Goal: Information Seeking & Learning: Learn about a topic

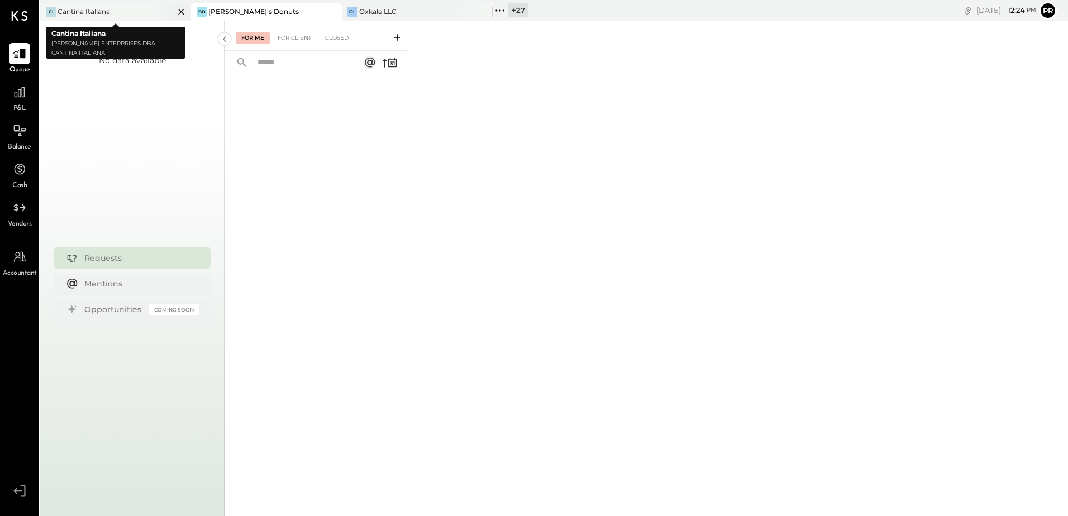
click at [177, 12] on icon at bounding box center [181, 11] width 14 height 13
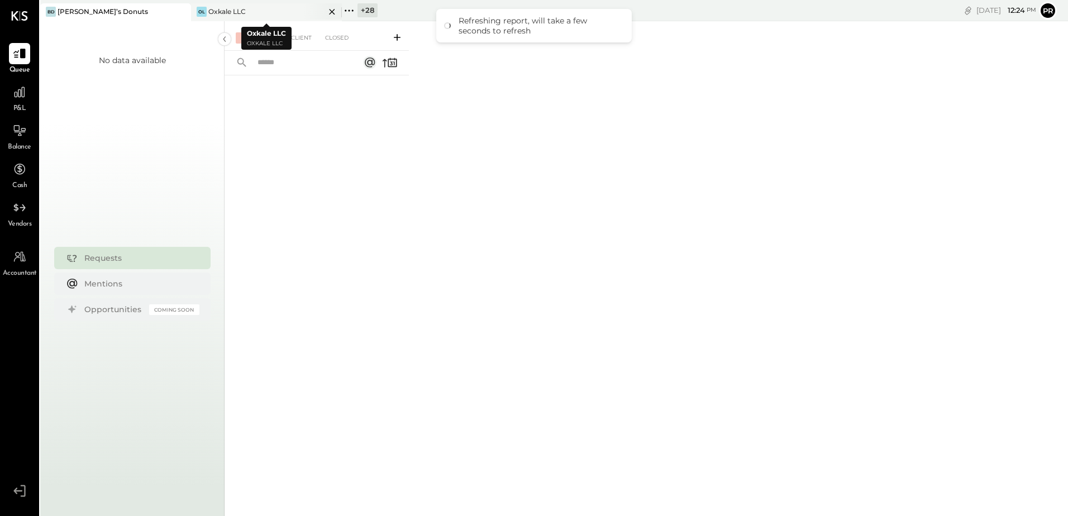
click at [331, 10] on icon at bounding box center [332, 12] width 6 height 6
click at [197, 6] on icon at bounding box center [198, 10] width 15 height 15
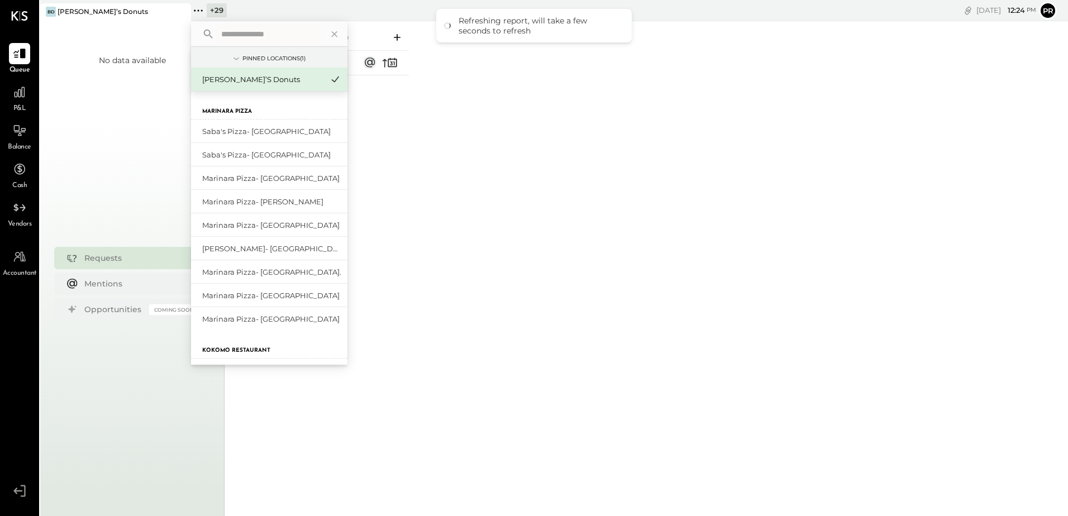
click at [249, 34] on input "text" at bounding box center [269, 34] width 104 height 20
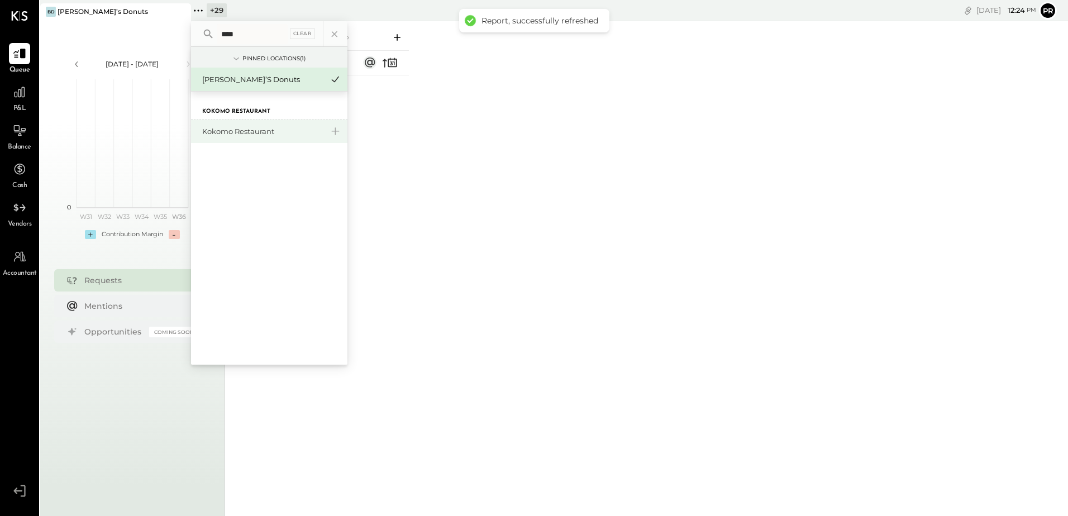
type input "****"
click at [257, 133] on div "Kokomo Restaurant" at bounding box center [262, 131] width 121 height 11
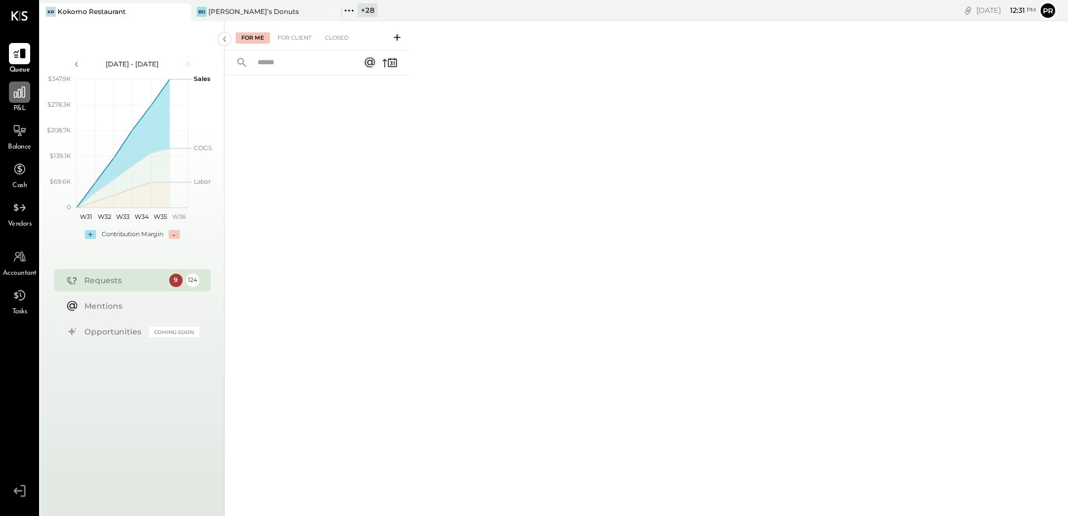
click at [20, 102] on div at bounding box center [19, 92] width 21 height 21
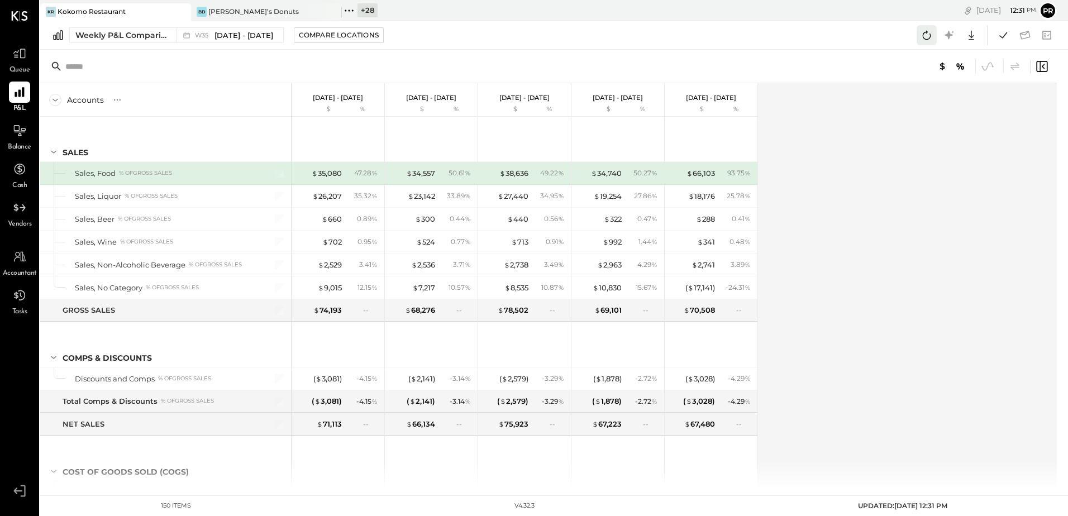
click at [928, 35] on icon at bounding box center [926, 35] width 15 height 15
click at [1004, 32] on icon at bounding box center [1003, 35] width 15 height 15
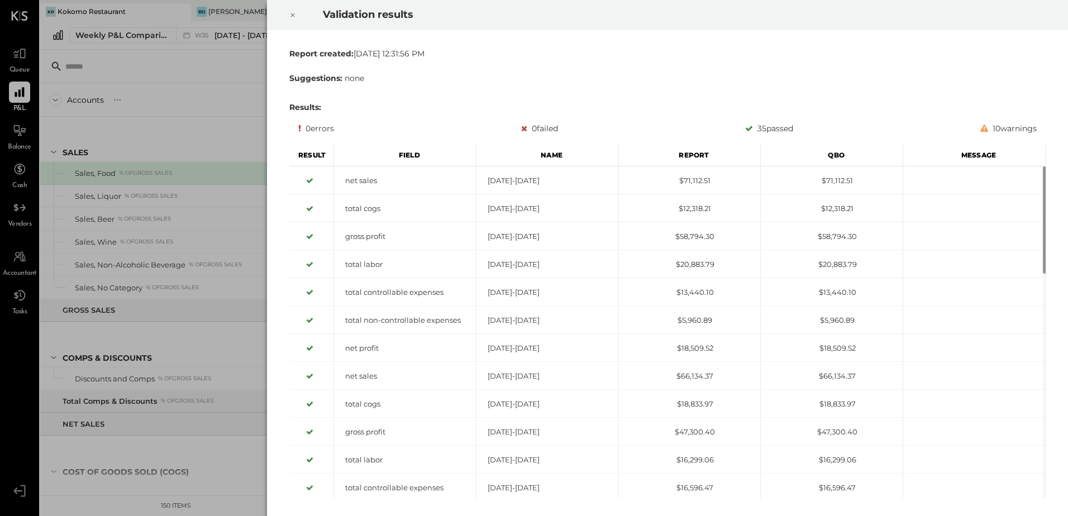
click at [292, 13] on icon at bounding box center [292, 14] width 7 height 13
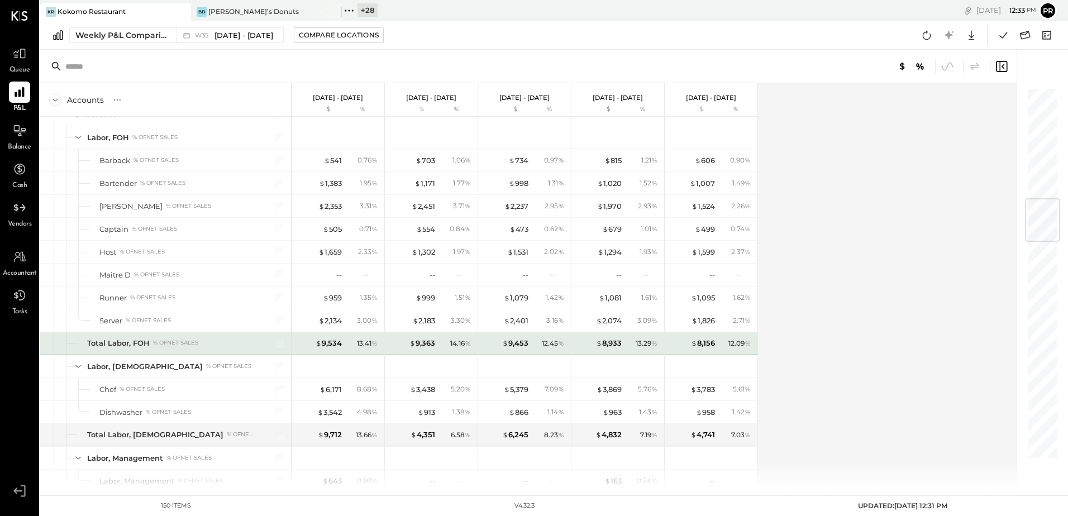
scroll to position [1061, 0]
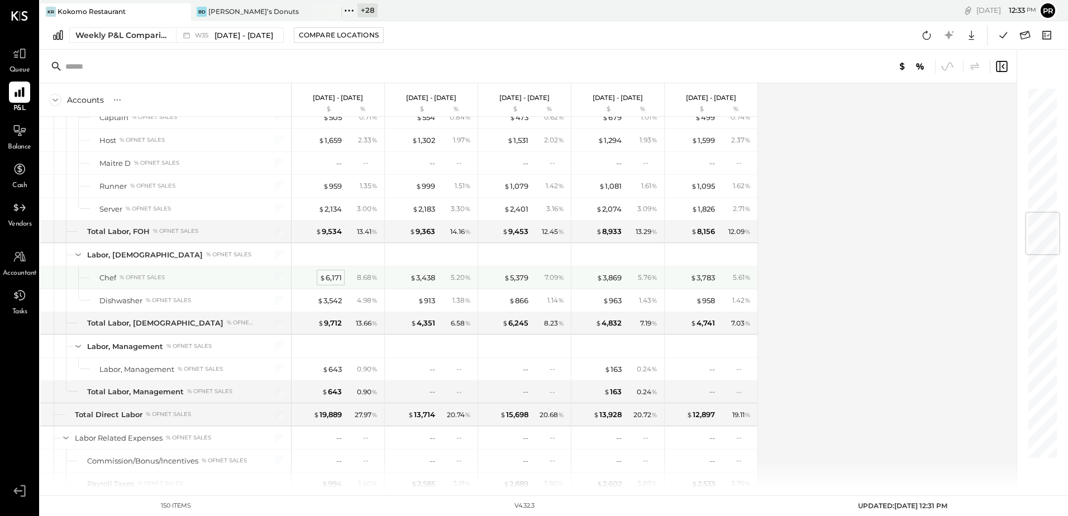
click at [333, 278] on div "$ 6,171" at bounding box center [330, 278] width 22 height 11
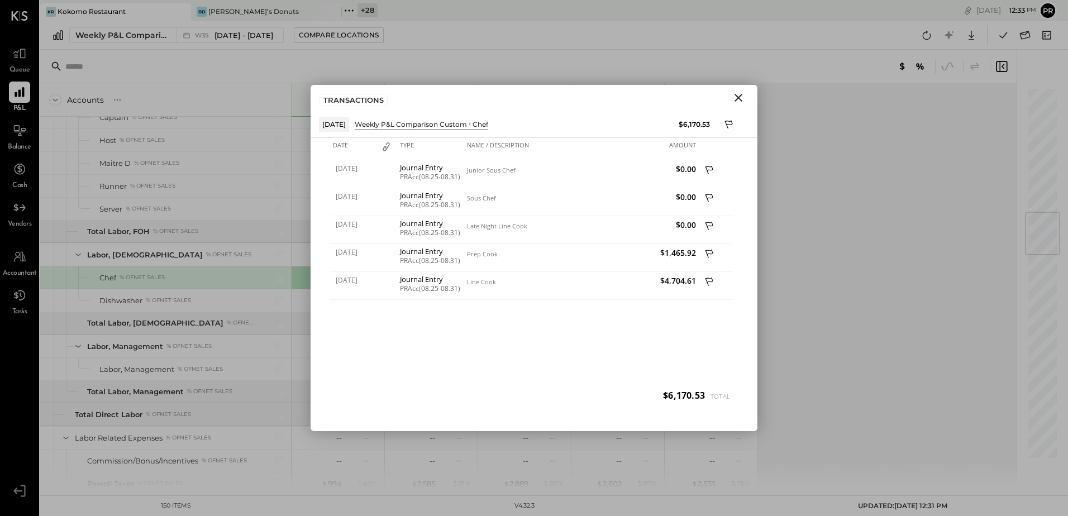
click at [733, 99] on icon "Close" at bounding box center [738, 97] width 13 height 13
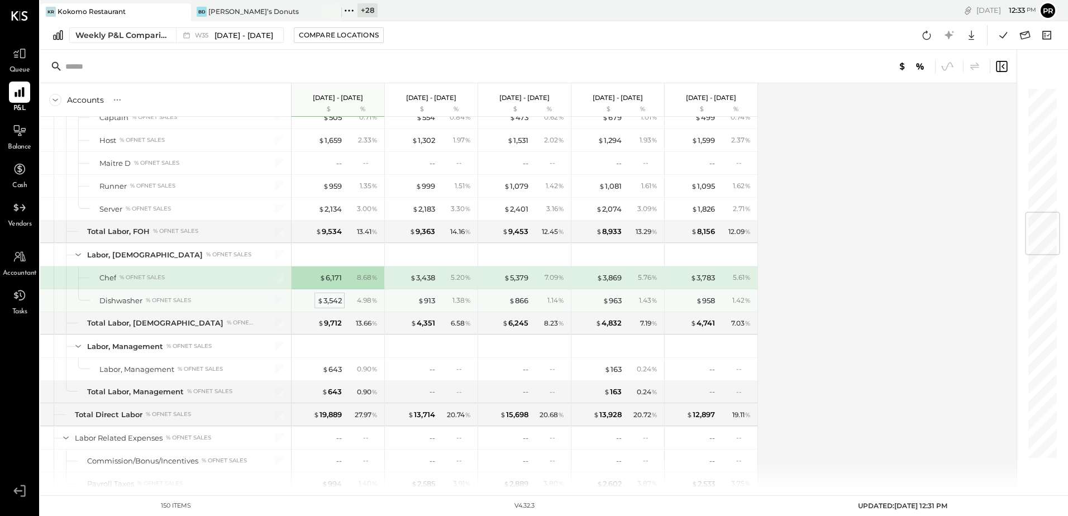
click at [333, 304] on div "$ 3,542" at bounding box center [329, 300] width 25 height 11
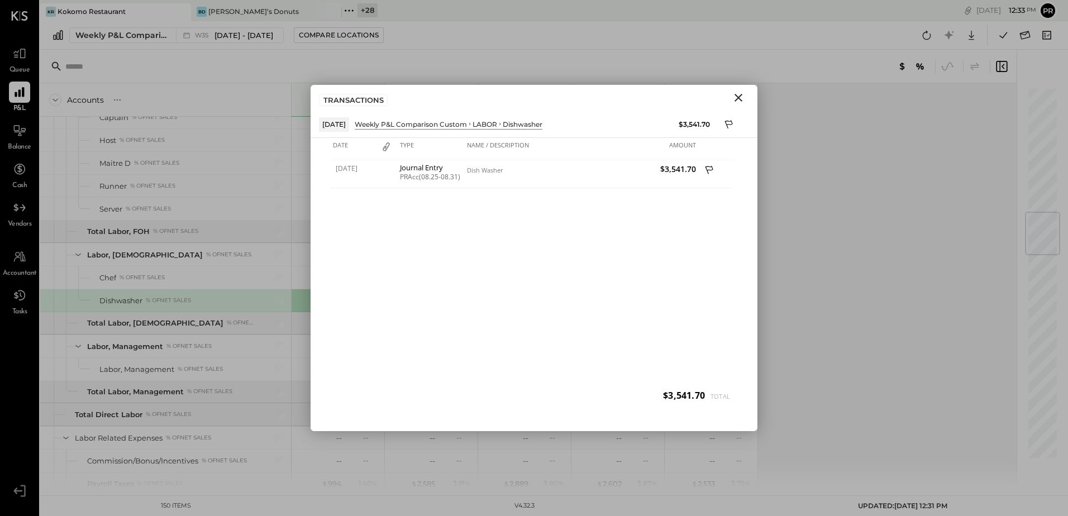
click at [737, 99] on icon "Close" at bounding box center [738, 98] width 8 height 8
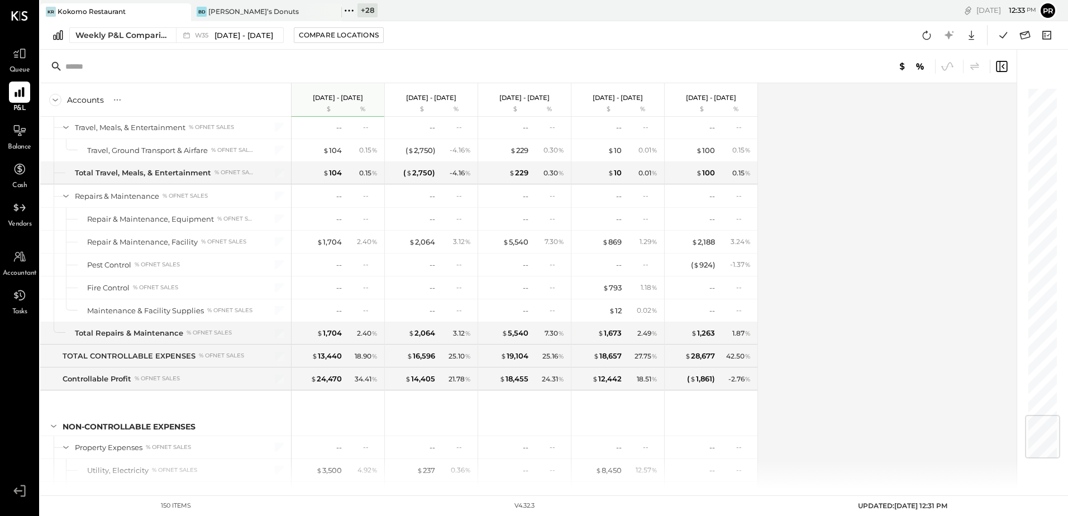
scroll to position [2788, 0]
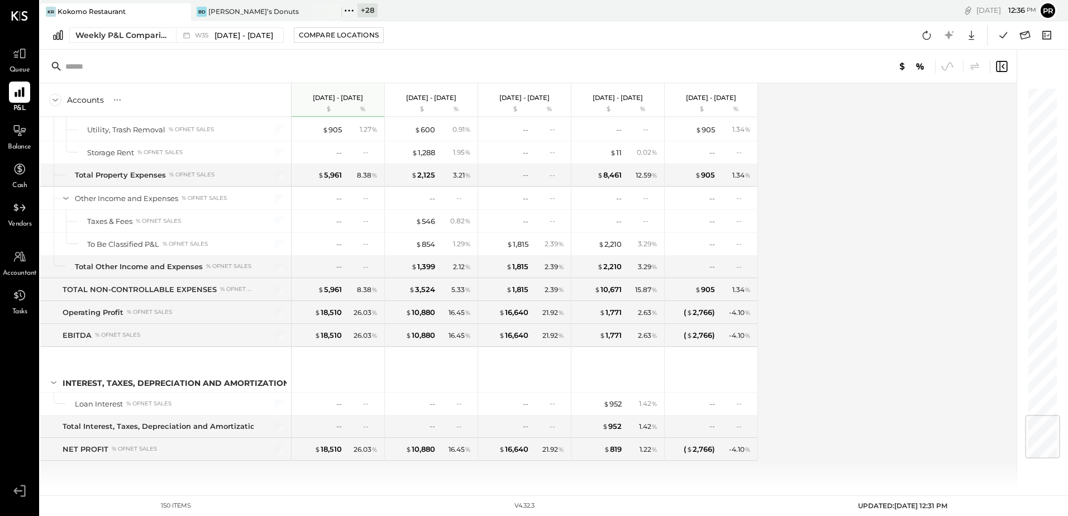
click at [353, 7] on icon at bounding box center [349, 10] width 15 height 15
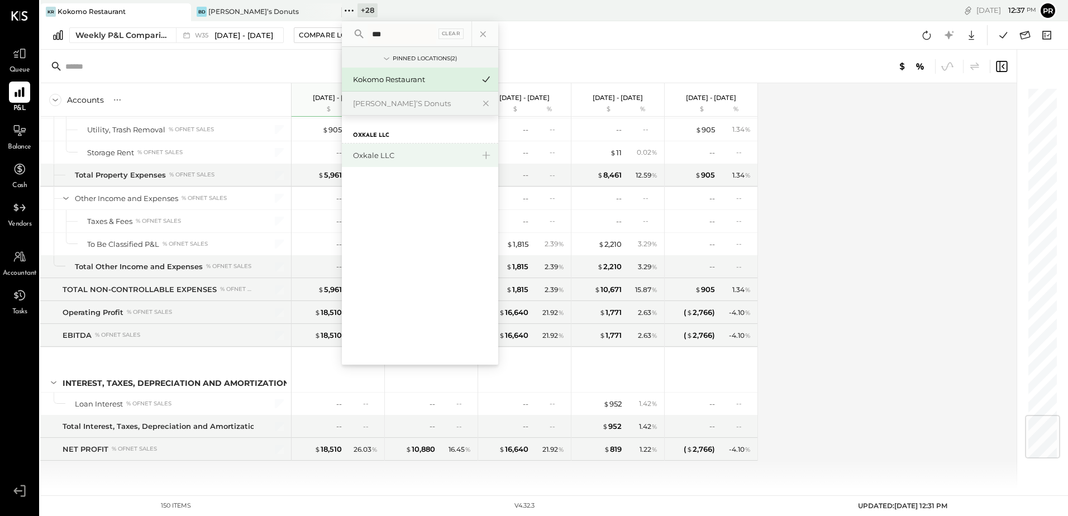
type input "***"
click at [391, 154] on div "Oxkale LLC" at bounding box center [413, 155] width 121 height 11
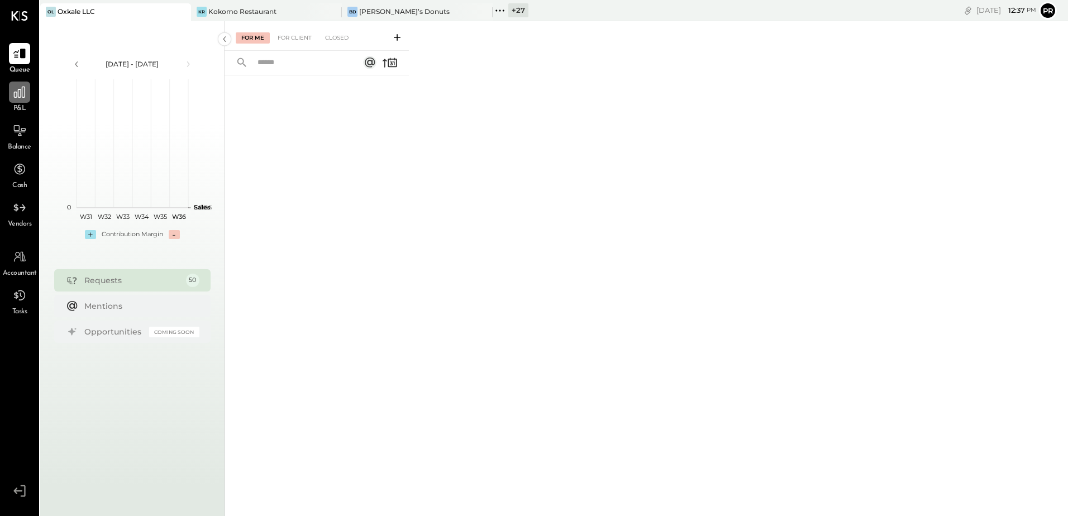
click at [26, 95] on icon at bounding box center [19, 92] width 15 height 15
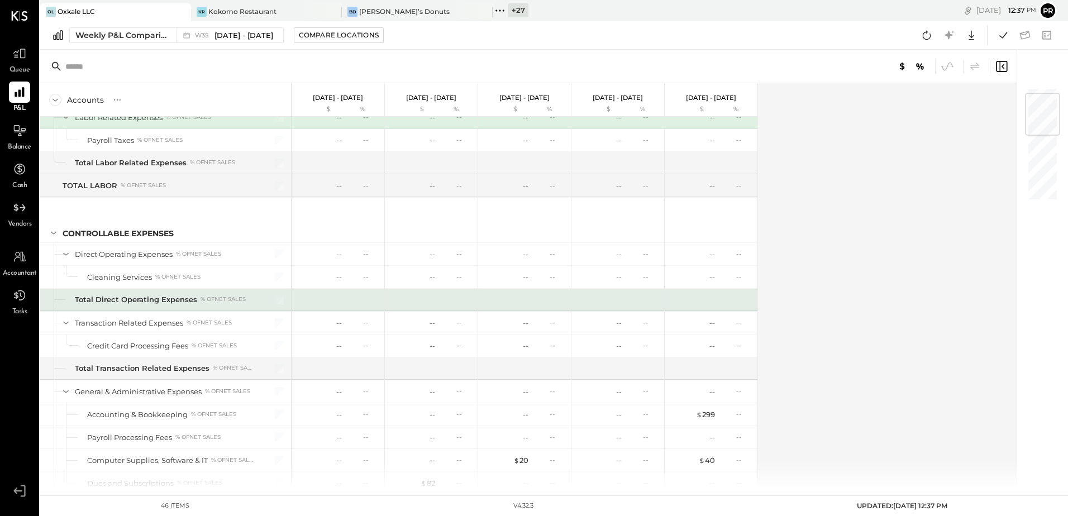
scroll to position [223, 0]
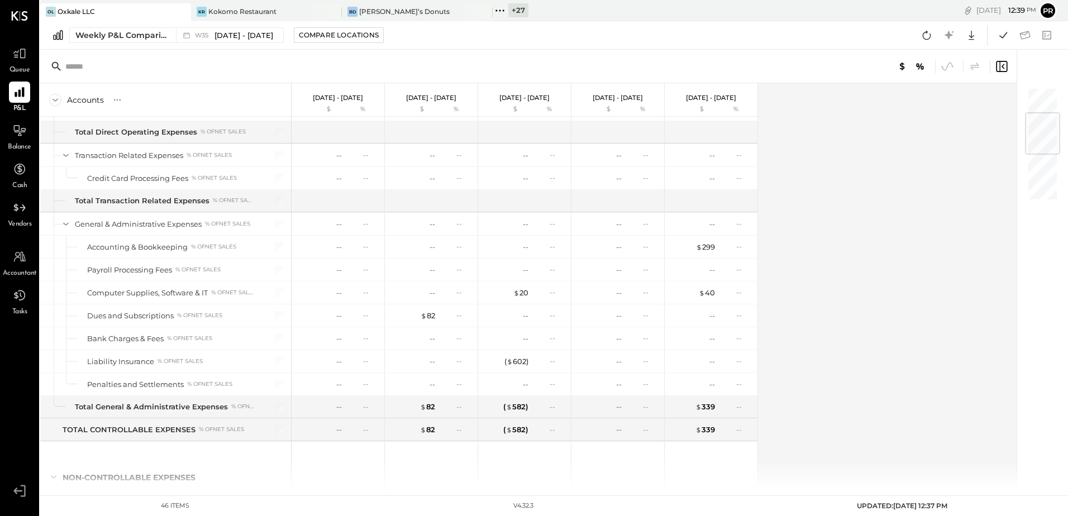
click at [503, 11] on icon at bounding box center [504, 10] width 2 height 2
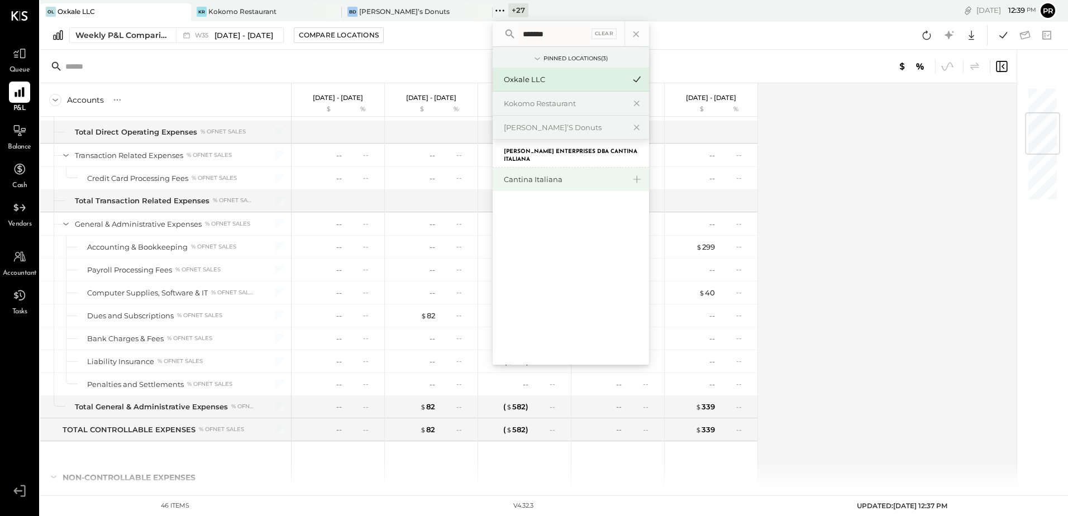
type input "*******"
click at [529, 171] on div "Cantina Italiana" at bounding box center [571, 179] width 156 height 23
click at [528, 176] on div "Cantina Italiana" at bounding box center [564, 179] width 121 height 11
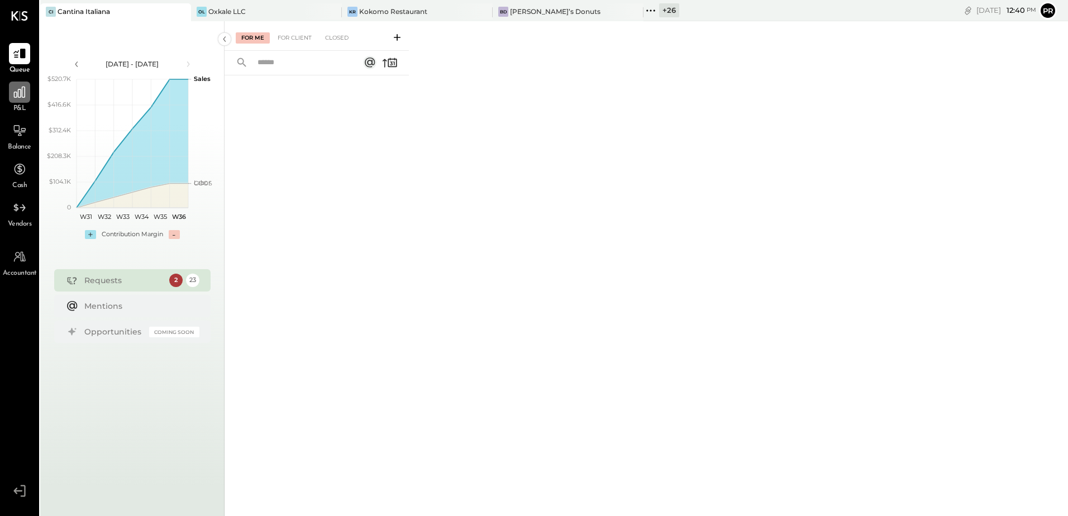
click at [17, 101] on div at bounding box center [19, 92] width 21 height 21
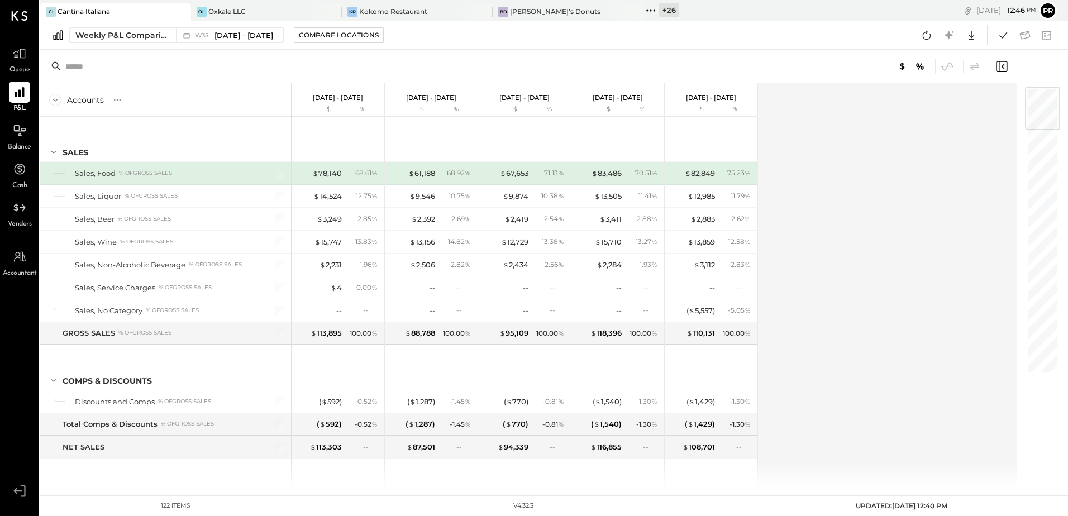
click at [648, 12] on icon at bounding box center [650, 10] width 15 height 15
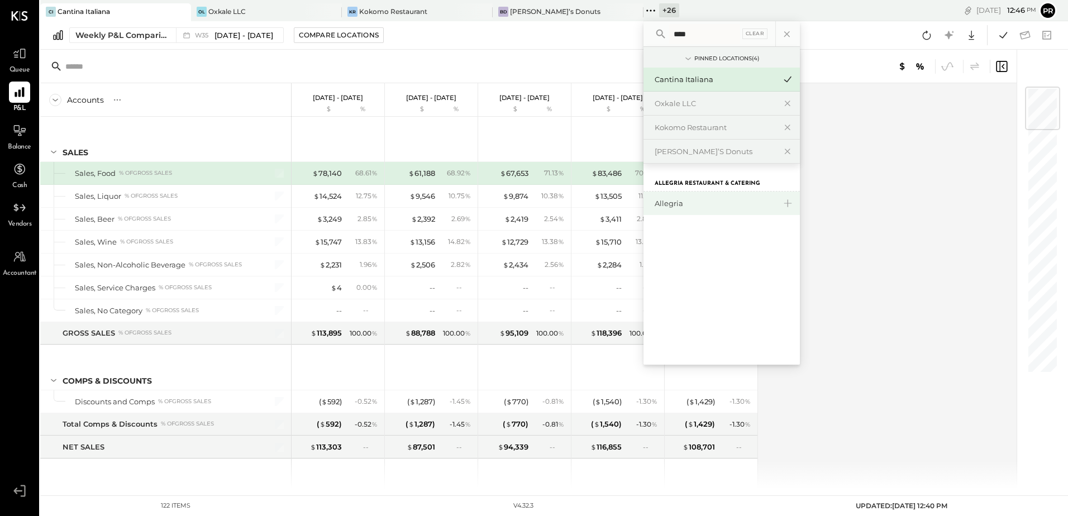
type input "****"
click at [660, 206] on div "Allegria" at bounding box center [715, 203] width 121 height 11
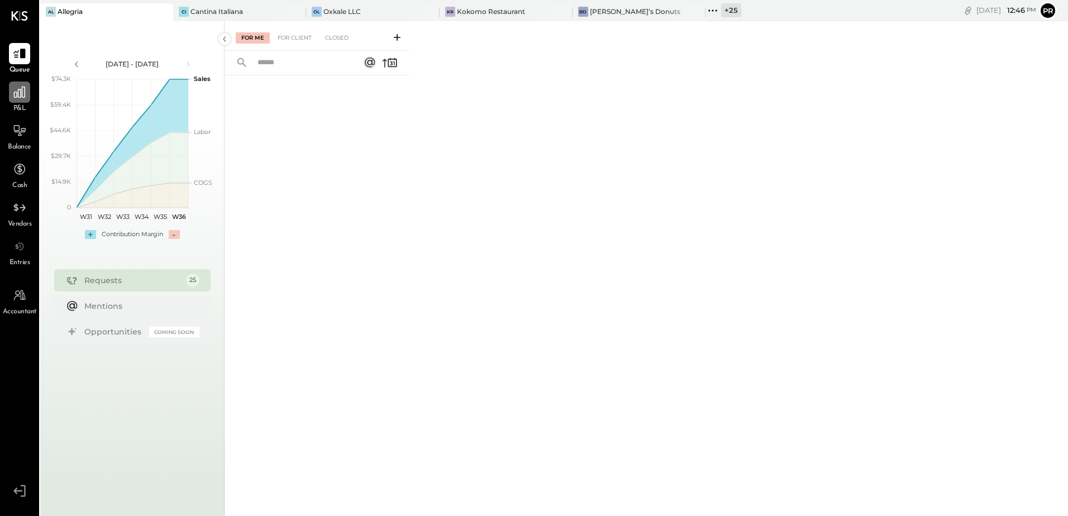
click at [26, 92] on icon at bounding box center [19, 92] width 15 height 15
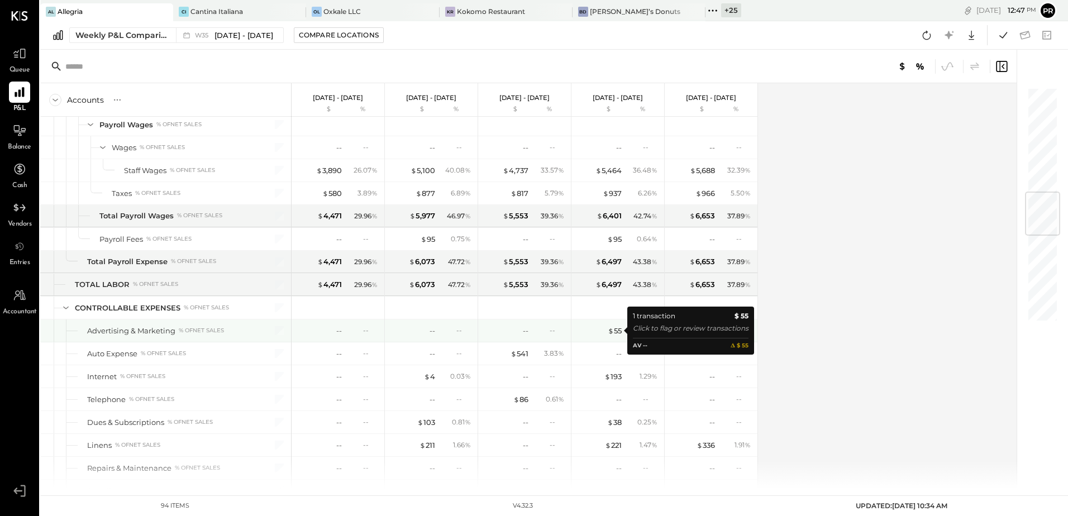
scroll to position [726, 0]
